Goal: Information Seeking & Learning: Learn about a topic

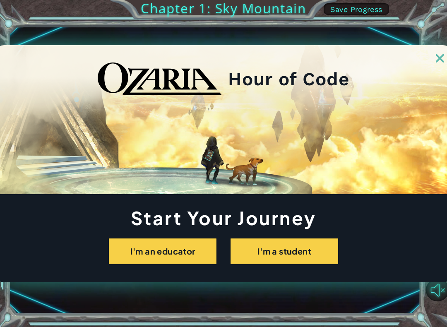
click at [273, 249] on button "I'm a student" at bounding box center [284, 251] width 108 height 26
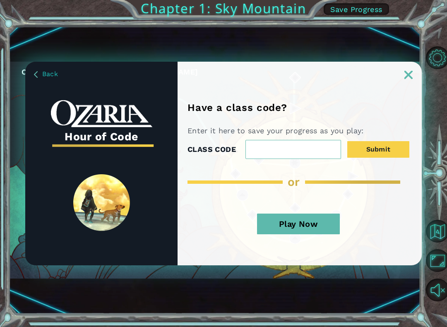
click at [377, 146] on button "Submit" at bounding box center [378, 149] width 62 height 17
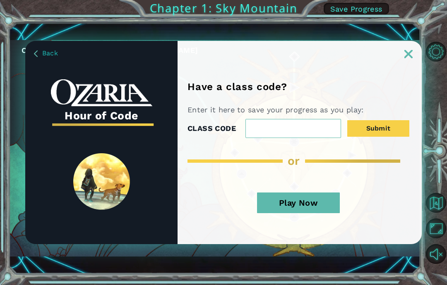
click at [391, 51] on div at bounding box center [299, 49] width 244 height 17
click at [310, 202] on button "Play Now" at bounding box center [298, 203] width 83 height 21
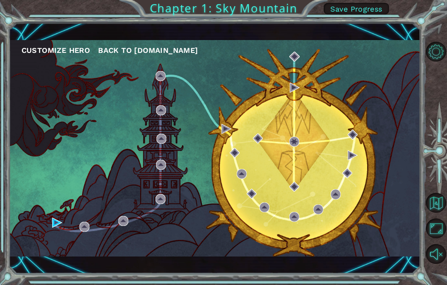
click at [366, 14] on button "Save Progress" at bounding box center [355, 9] width 65 height 12
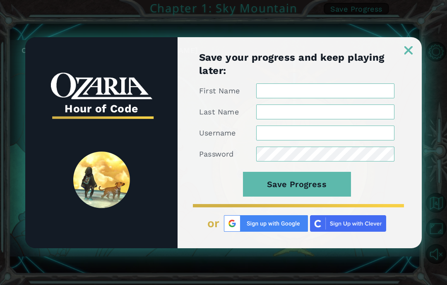
click at [316, 86] on input "First Name" at bounding box center [325, 91] width 138 height 15
type input "Dihein"
click at [430, 82] on div "Hour of Code Save your progress and keep playing later: First Name Dihein Last …" at bounding box center [223, 142] width 447 height 285
click at [414, 87] on div "Save your progress and keep playing later: First Name Dihein Last Name Username…" at bounding box center [299, 150] width 244 height 198
click at [363, 109] on input "Last Name" at bounding box center [325, 112] width 138 height 15
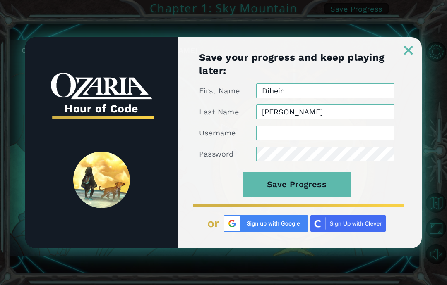
type input "[PERSON_NAME]"
click at [434, 74] on div "Hour of Code Save your progress and keep playing later: First Name Dihein Last …" at bounding box center [223, 142] width 447 height 285
click at [292, 128] on input "Username" at bounding box center [325, 133] width 138 height 15
type input "Extronus"
click at [445, 45] on div "Hour of Code Save your progress and keep playing later: First Name Dihein Last …" at bounding box center [223, 142] width 447 height 285
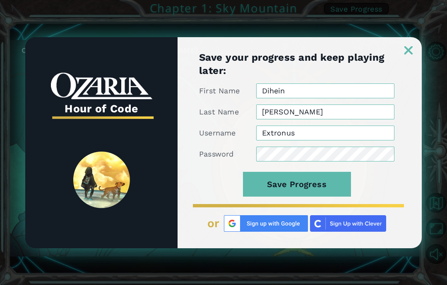
click at [433, 78] on div "Hour of Code Save your progress and keep playing later: First Name Dihein Last …" at bounding box center [223, 142] width 447 height 285
click at [441, 78] on div "Hour of Code Save your progress and keep playing later: First Name Dihein Last …" at bounding box center [223, 142] width 447 height 285
click at [441, 77] on div "Hour of Code Save your progress and keep playing later: First Name Dihein Last …" at bounding box center [223, 142] width 447 height 285
click at [325, 180] on button "Save Progress" at bounding box center [297, 184] width 108 height 25
click at [329, 185] on button "Save Progress" at bounding box center [297, 184] width 108 height 25
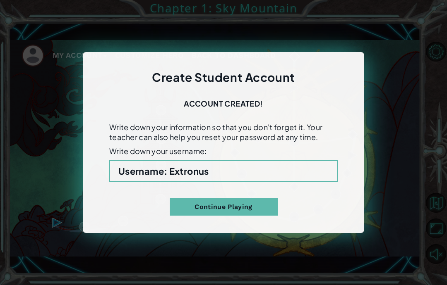
click at [253, 210] on button "Continue Playing" at bounding box center [224, 207] width 108 height 17
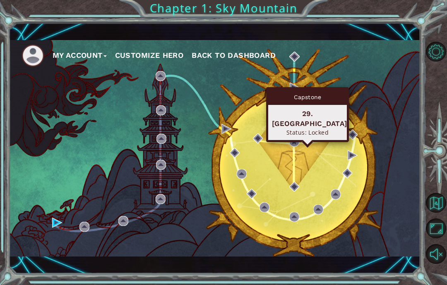
click at [342, 88] on div "My Account Customize Hero Back to Dashboard" at bounding box center [214, 148] width 411 height 217
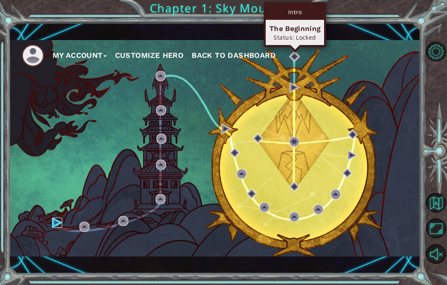
click at [53, 225] on img at bounding box center [57, 223] width 10 height 10
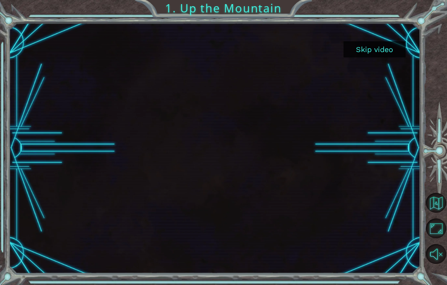
click at [380, 50] on button "Skip video" at bounding box center [374, 49] width 62 height 16
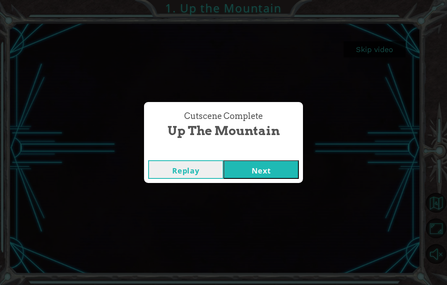
click at [275, 177] on button "Next" at bounding box center [260, 169] width 75 height 19
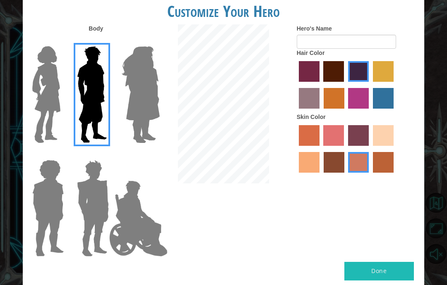
click at [389, 262] on button "Done" at bounding box center [378, 271] width 69 height 19
click at [380, 262] on button "Done" at bounding box center [378, 271] width 69 height 19
click at [380, 263] on button "Done" at bounding box center [378, 271] width 69 height 19
click at [287, 78] on div at bounding box center [223, 104] width 134 height 161
click at [384, 272] on button "Done" at bounding box center [378, 271] width 69 height 19
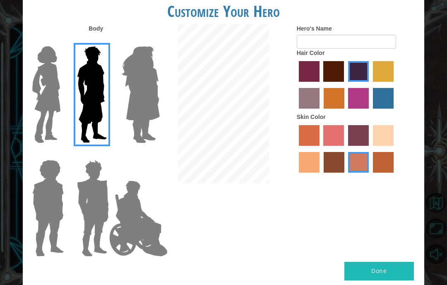
click at [388, 262] on button "Done" at bounding box center [378, 271] width 69 height 19
click at [330, 49] on input "Hero's Name" at bounding box center [346, 42] width 99 height 14
click at [395, 48] on input "Extronus" at bounding box center [346, 42] width 99 height 14
type input "Extronus"
click at [383, 262] on button "Done" at bounding box center [378, 271] width 69 height 19
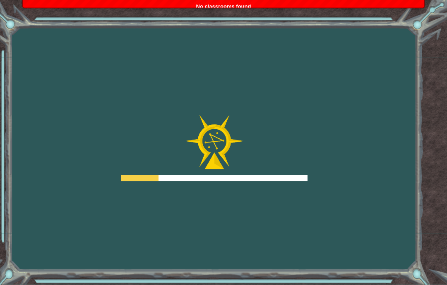
scroll to position [33, 0]
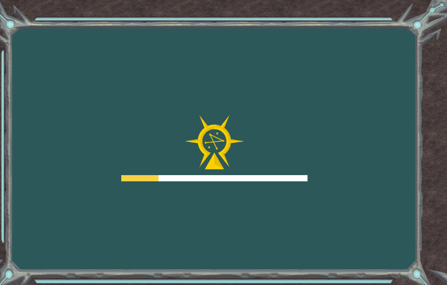
click at [242, 184] on div "Goals Error loading from server. Try refreshing the page. You'll need to join a…" at bounding box center [223, 142] width 447 height 285
click at [14, 134] on div "Goals Error loading from server. Try refreshing the page. You'll need to join a…" at bounding box center [223, 142] width 447 height 285
